Goal: Task Accomplishment & Management: Manage account settings

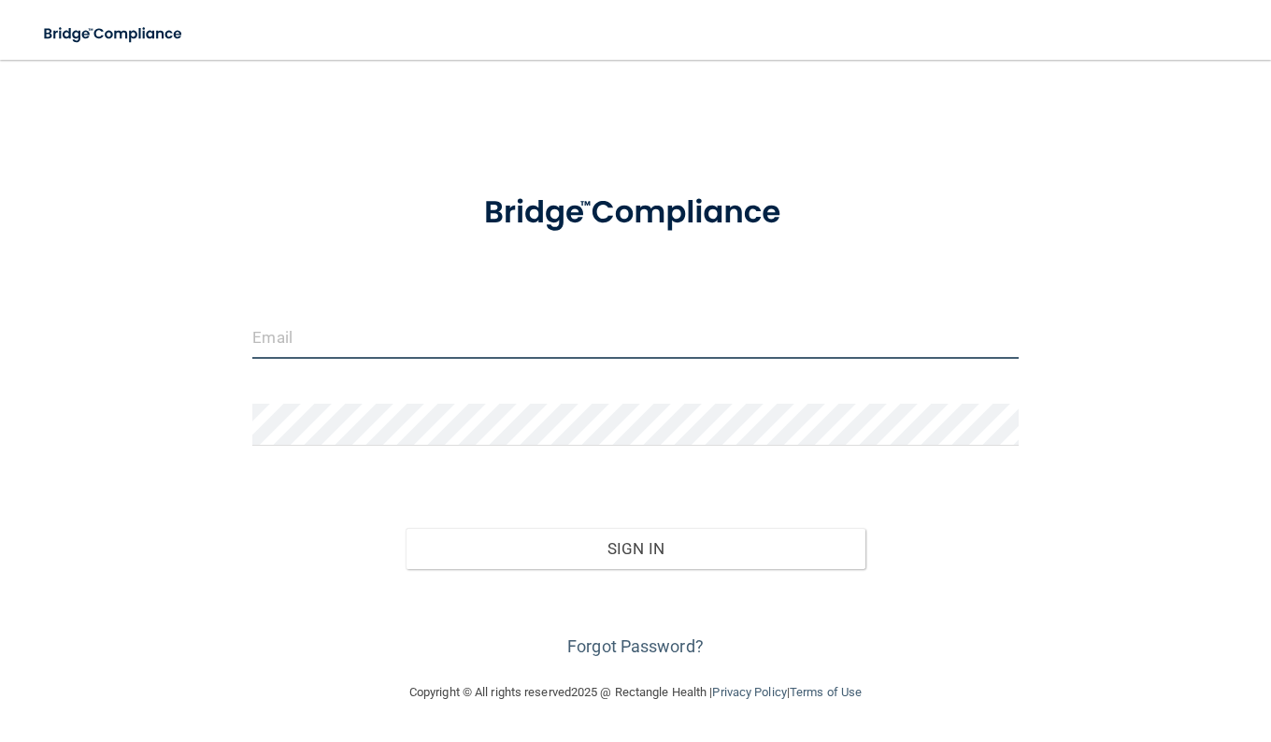
click at [465, 329] on input "email" at bounding box center [634, 338] width 765 height 42
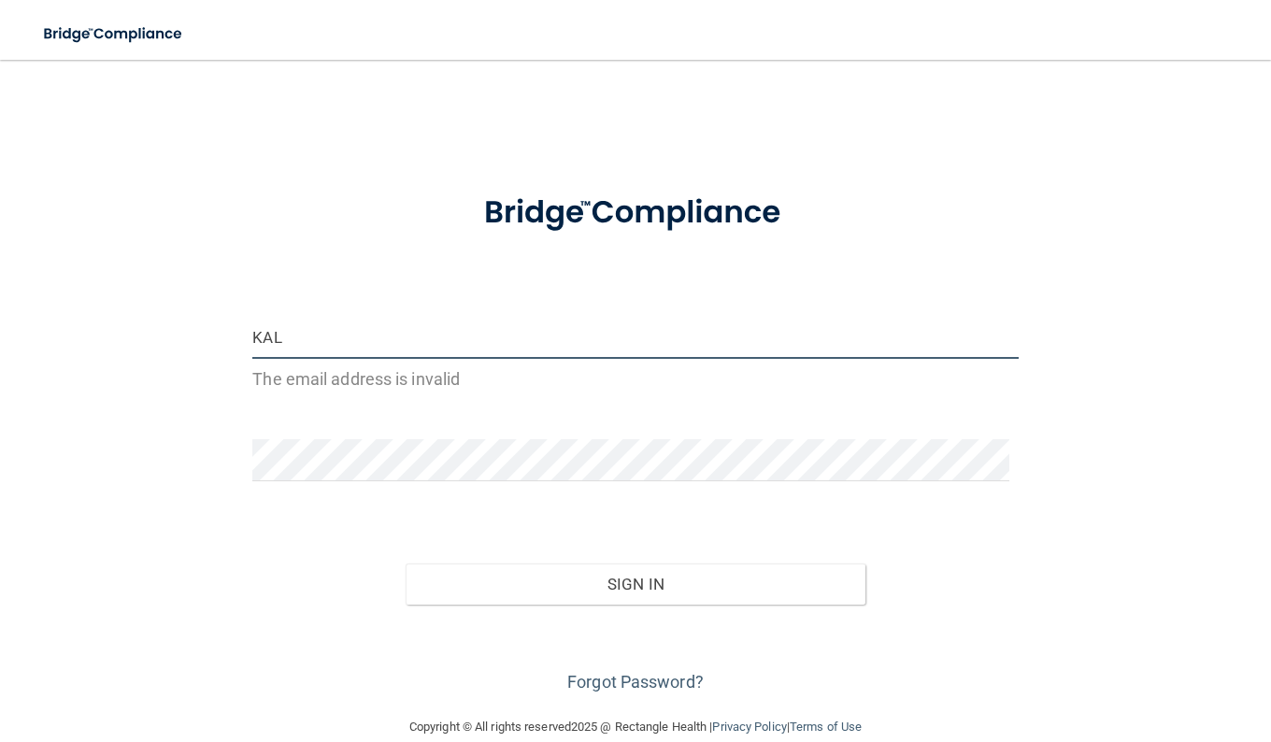
type input "[PERSON_NAME][EMAIL_ADDRESS][PERSON_NAME][DOMAIN_NAME]"
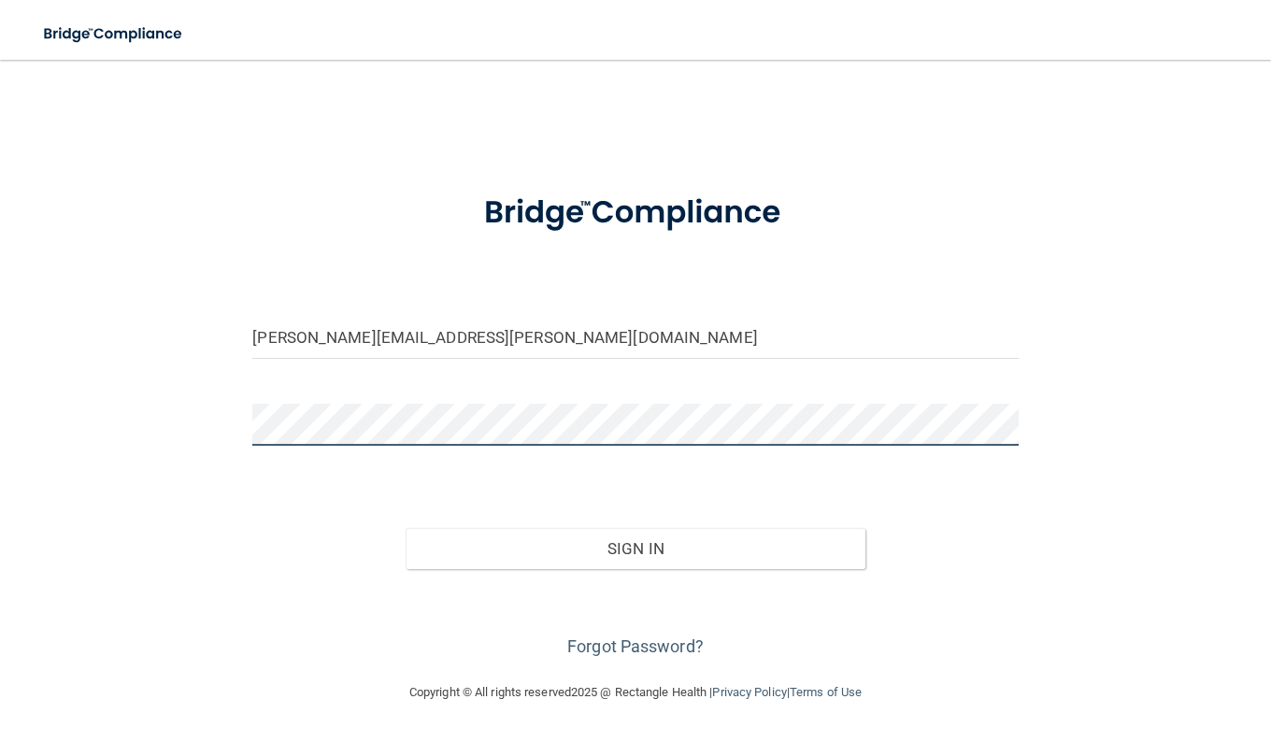
click at [406, 528] on button "Sign In" at bounding box center [636, 548] width 460 height 41
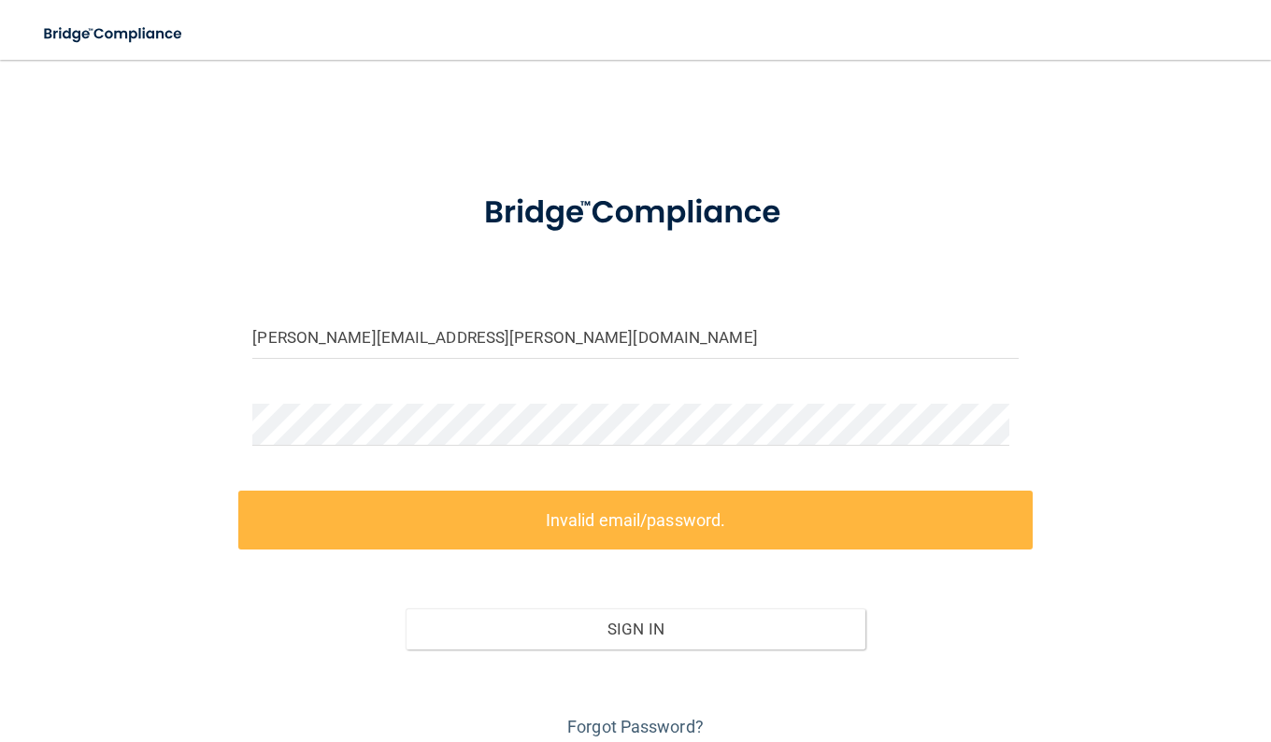
click at [1007, 420] on div at bounding box center [634, 432] width 793 height 56
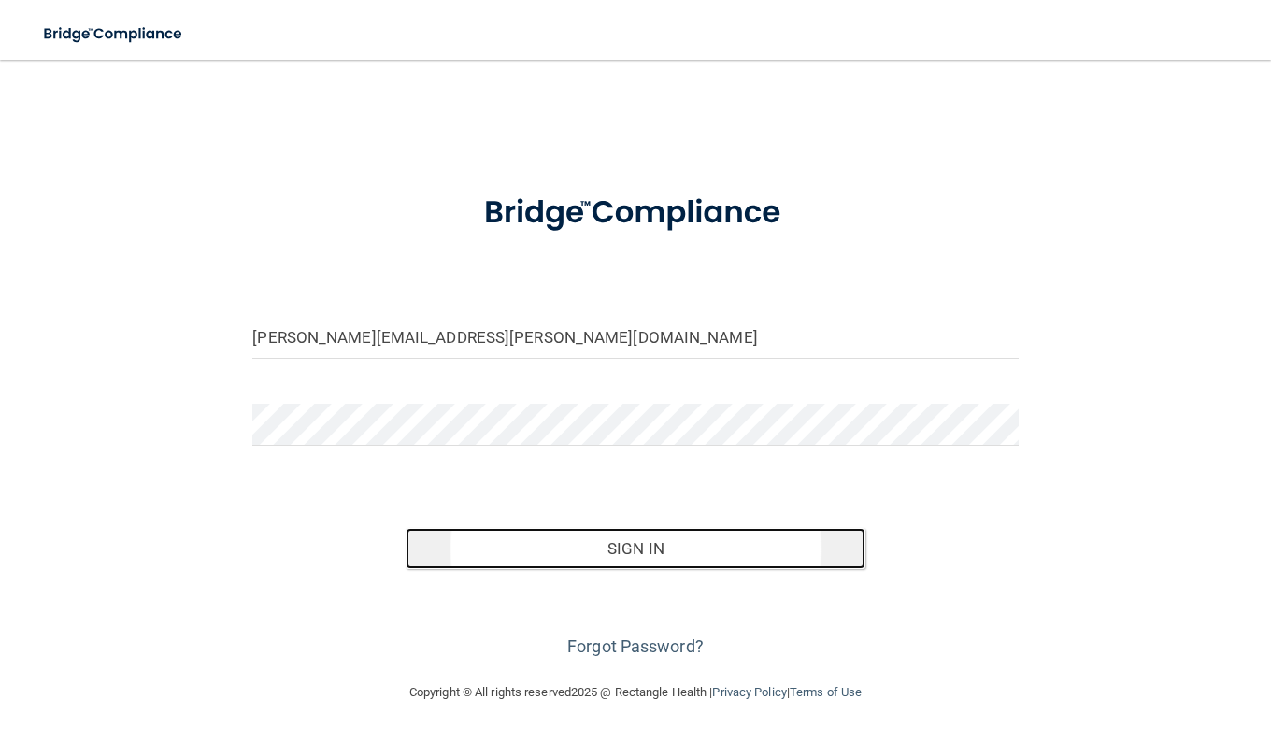
click at [747, 543] on button "Sign In" at bounding box center [636, 548] width 460 height 41
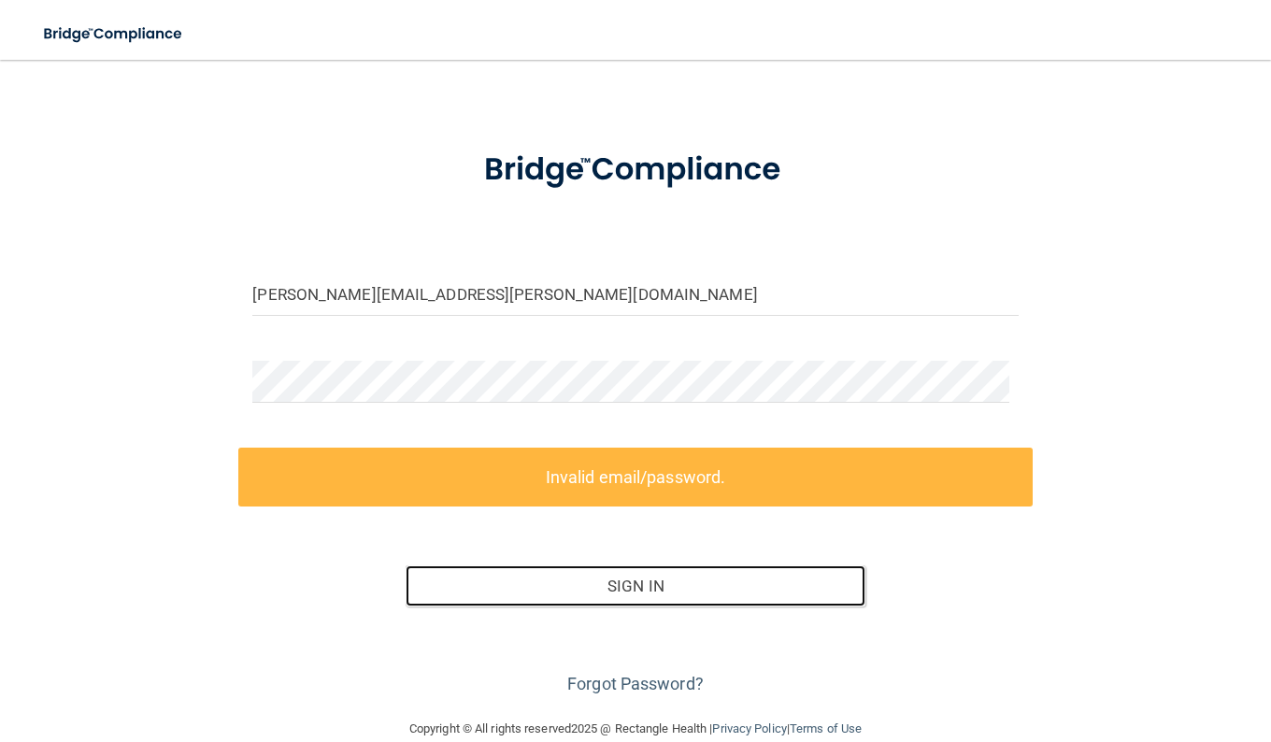
scroll to position [74, 0]
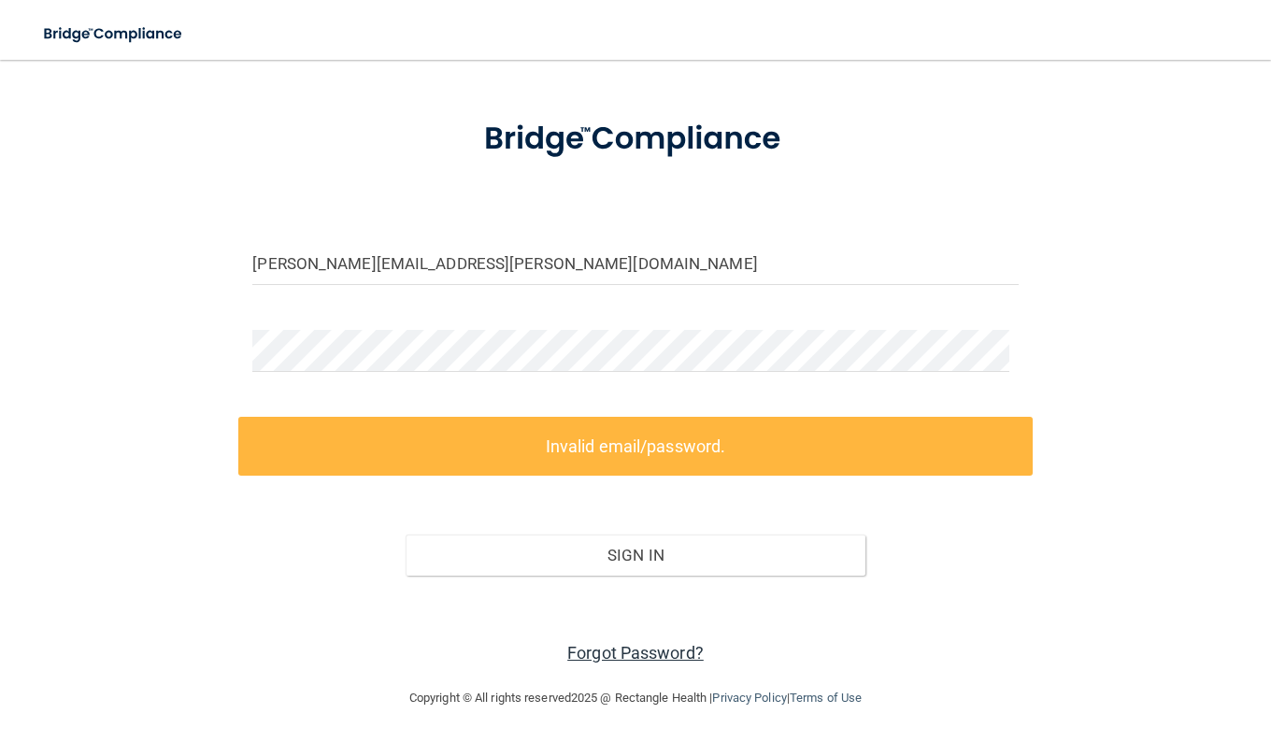
click at [623, 643] on link "Forgot Password?" at bounding box center [635, 653] width 136 height 20
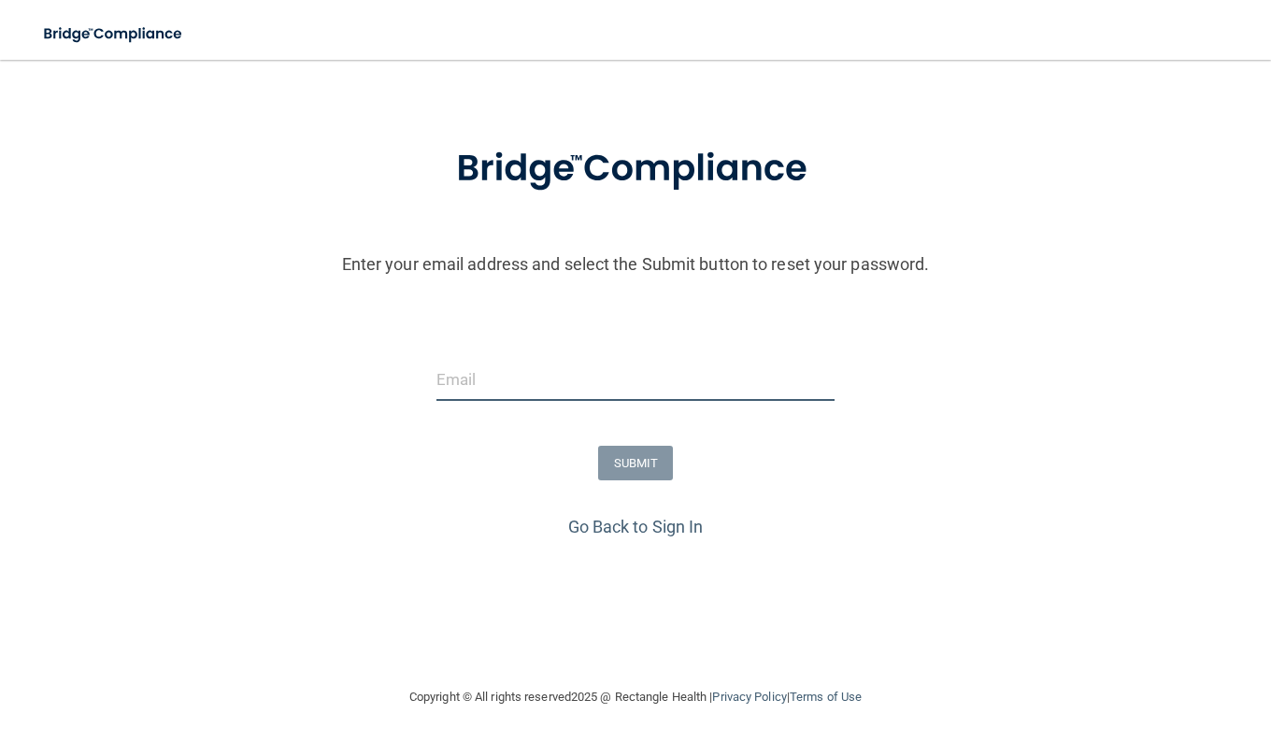
click at [543, 373] on input "email" at bounding box center [635, 380] width 399 height 42
type input "[PERSON_NAME][EMAIL_ADDRESS][PERSON_NAME][DOMAIN_NAME]"
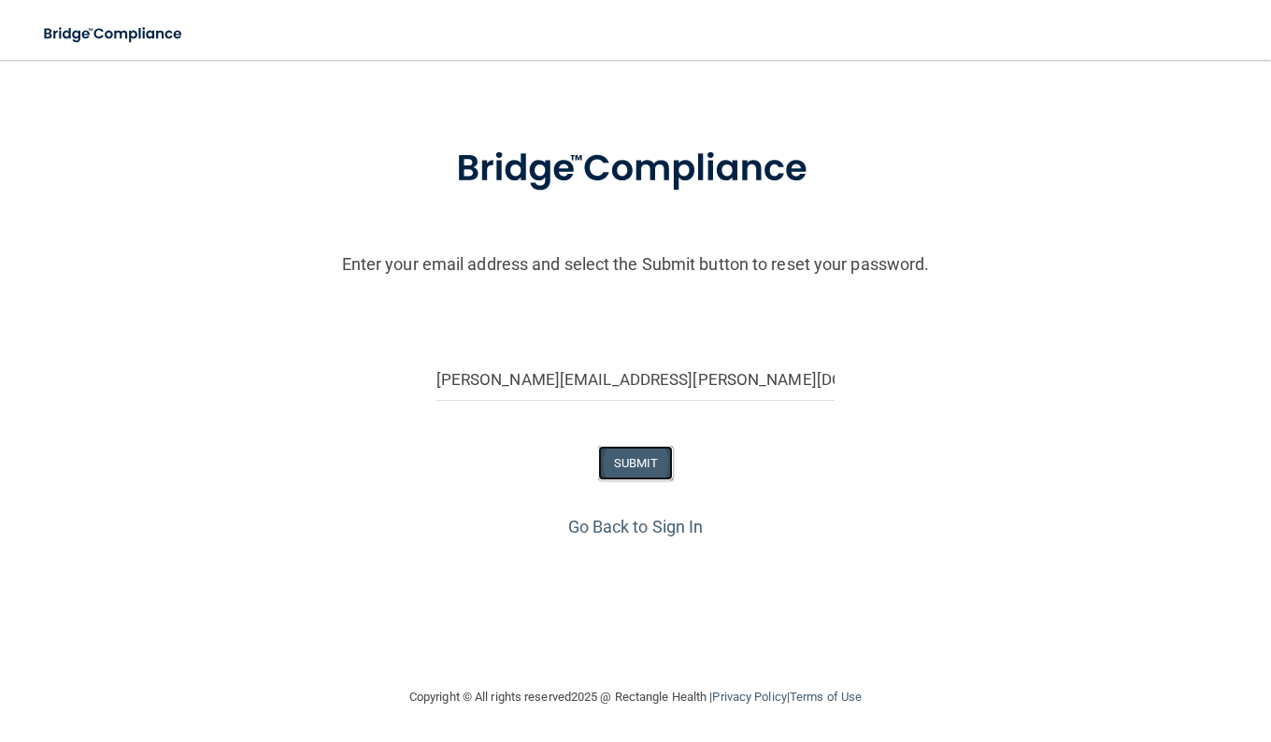
click at [639, 460] on button "SUBMIT" at bounding box center [636, 463] width 76 height 35
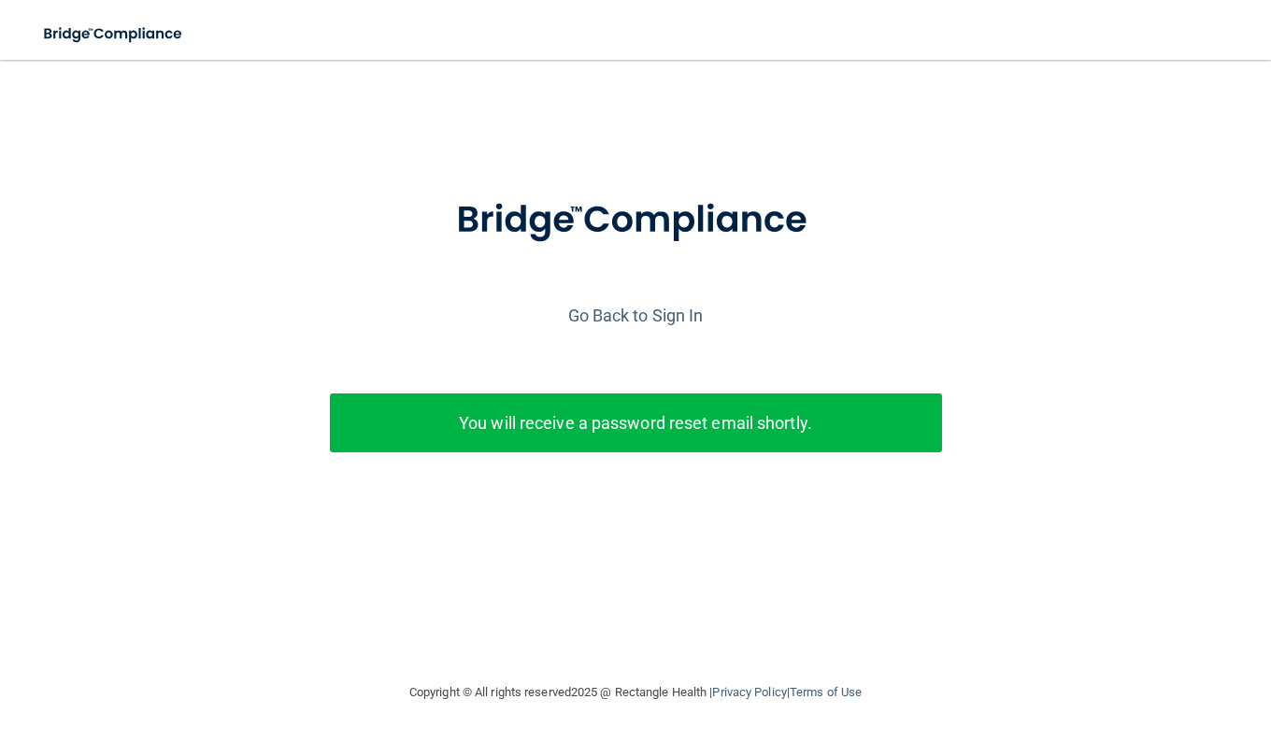
click at [773, 414] on p "You will receive a password reset email shortly." at bounding box center [636, 422] width 584 height 31
click at [761, 415] on p "You will receive a password reset email shortly." at bounding box center [636, 422] width 584 height 31
drag, startPoint x: 492, startPoint y: 107, endPoint x: 491, endPoint y: 67, distance: 39.3
click at [492, 94] on div "Enter your email address and select the Submit button to reset your password. […" at bounding box center [635, 307] width 1224 height 458
click at [638, 324] on link "Go Back to Sign In" at bounding box center [635, 316] width 135 height 20
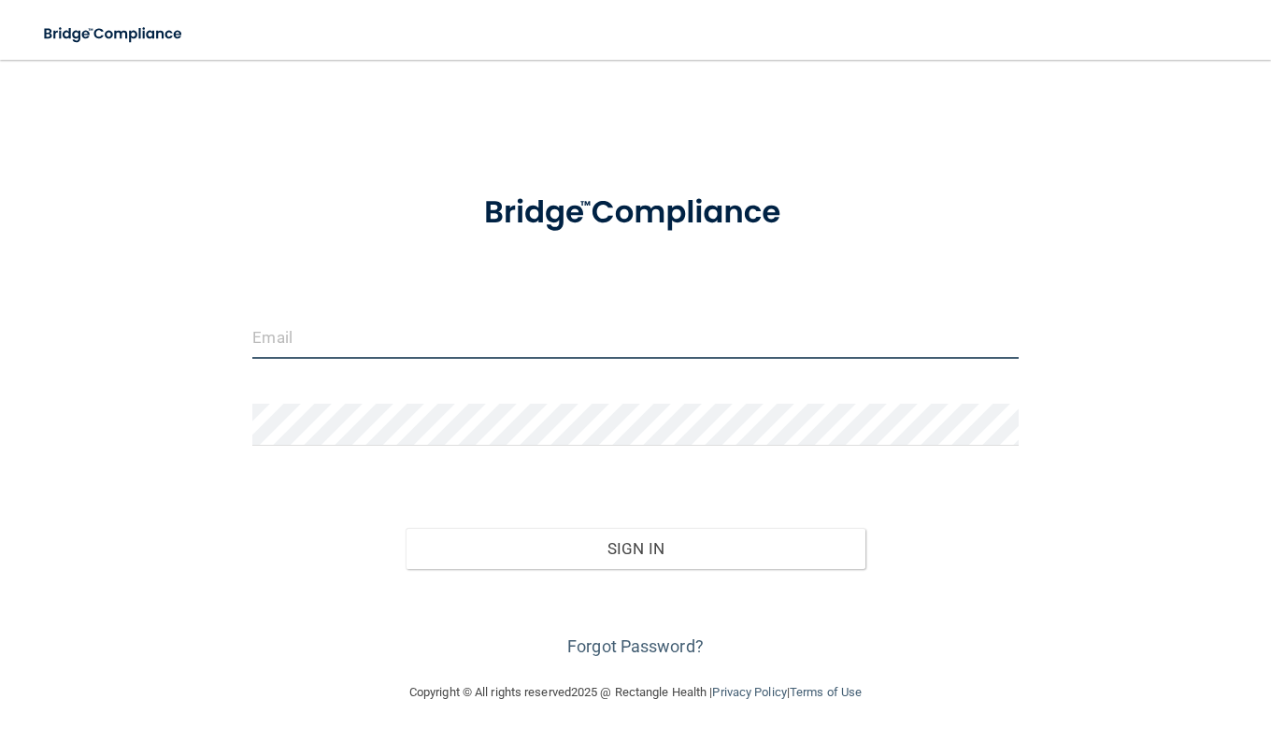
click at [533, 358] on input "email" at bounding box center [634, 338] width 765 height 42
type input "[PERSON_NAME][EMAIL_ADDRESS][PERSON_NAME][DOMAIN_NAME]"
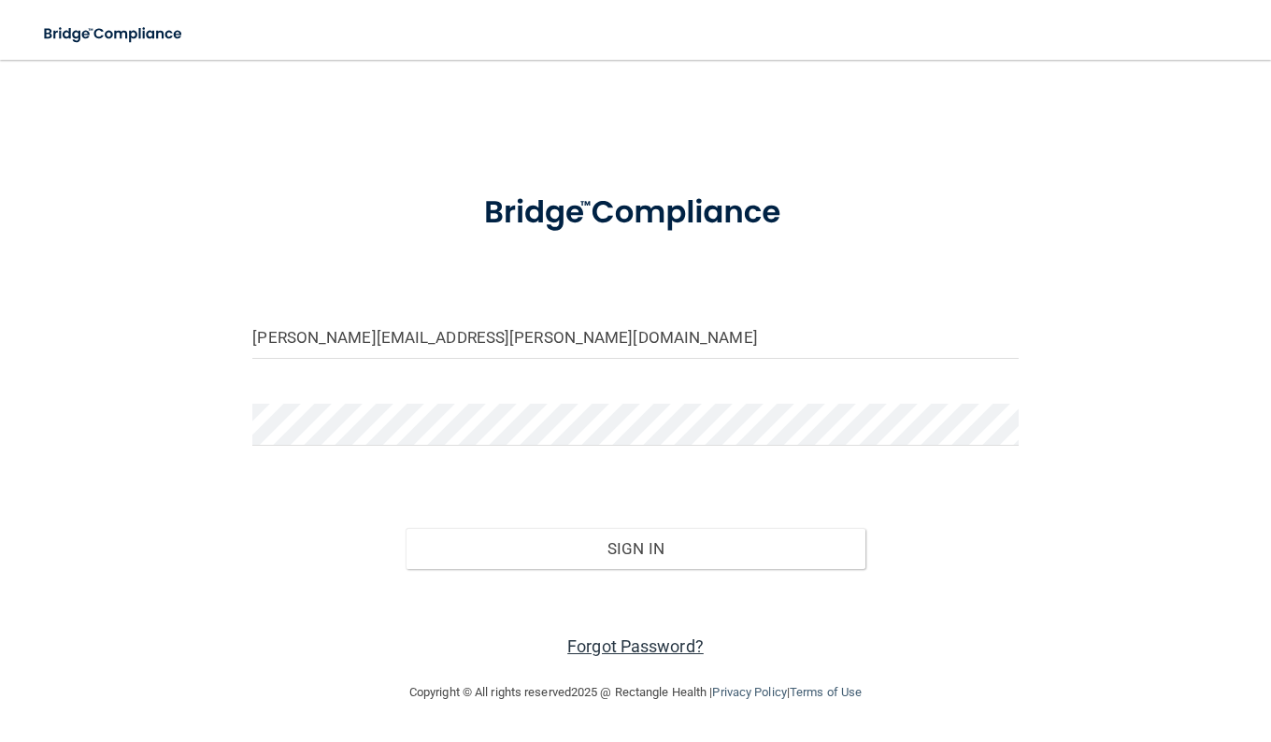
click at [634, 647] on link "Forgot Password?" at bounding box center [635, 646] width 136 height 20
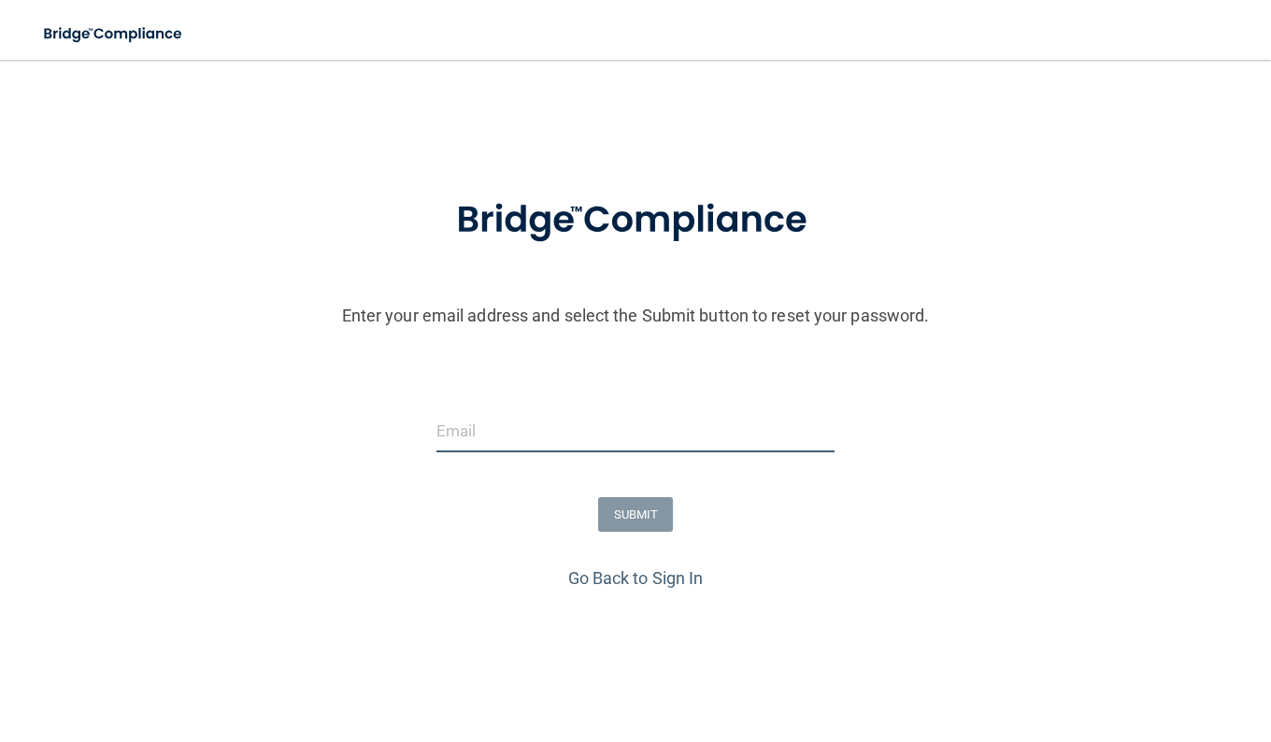
click at [630, 449] on input "email" at bounding box center [635, 431] width 399 height 42
type input "[PERSON_NAME][EMAIL_ADDRESS][PERSON_NAME][DOMAIN_NAME]"
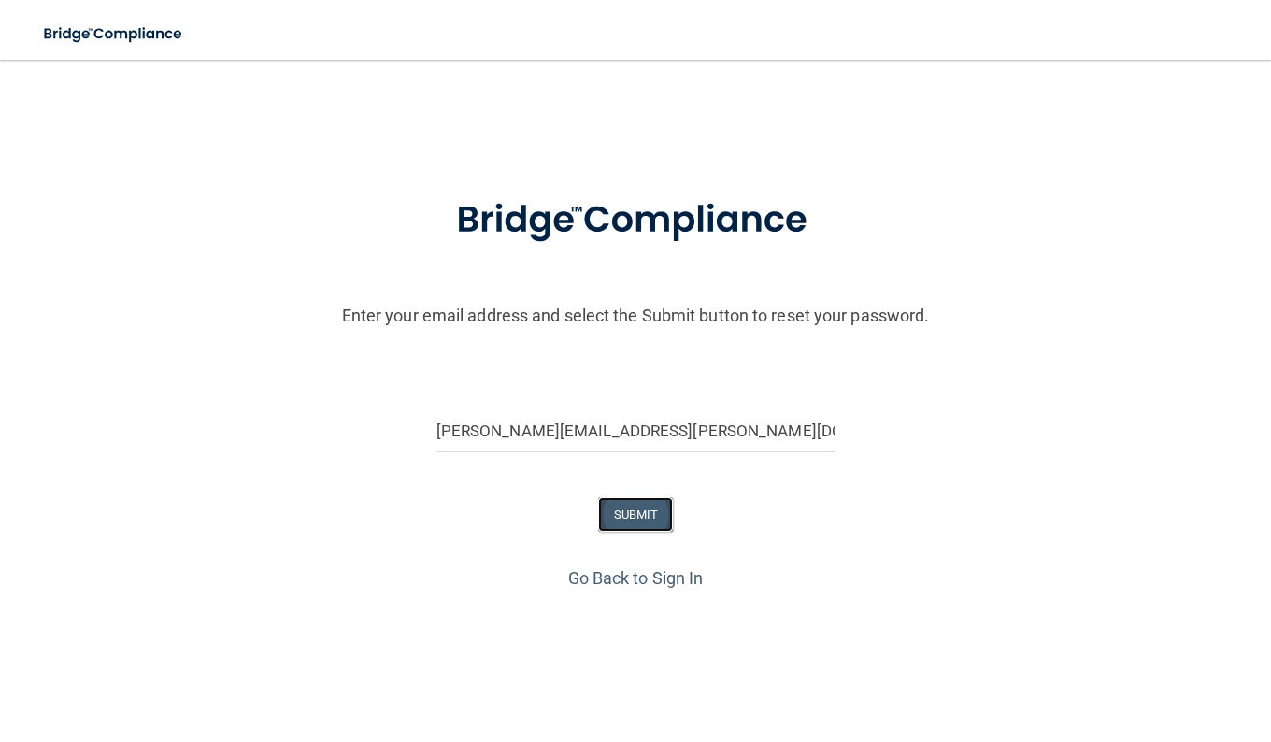
click at [627, 506] on button "SUBMIT" at bounding box center [636, 514] width 76 height 35
